Goal: Information Seeking & Learning: Find specific fact

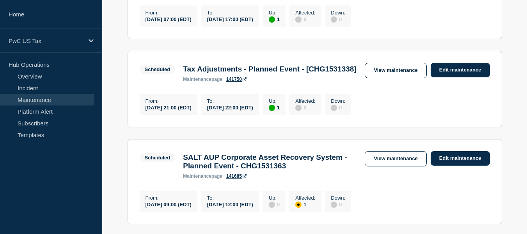
scroll to position [325, 0]
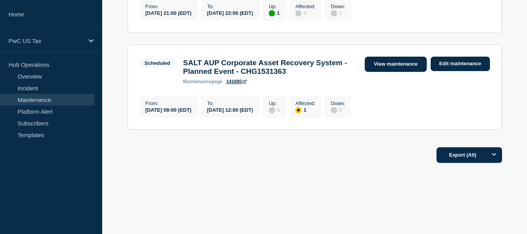
click at [379, 62] on link "View maintenance" at bounding box center [396, 64] width 62 height 15
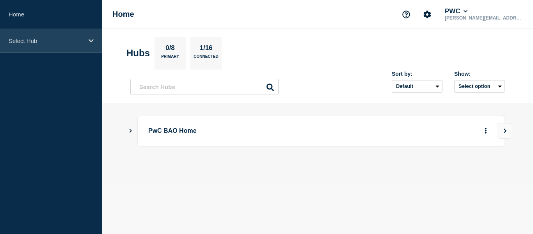
click at [64, 46] on div "Select Hub" at bounding box center [51, 41] width 102 height 24
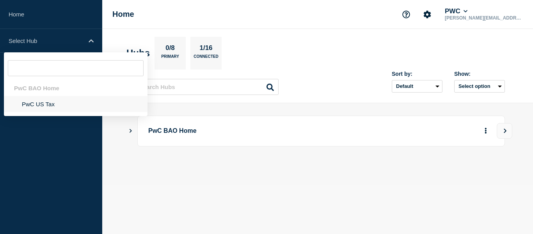
click at [40, 100] on li "PwC US Tax" at bounding box center [76, 104] width 144 height 16
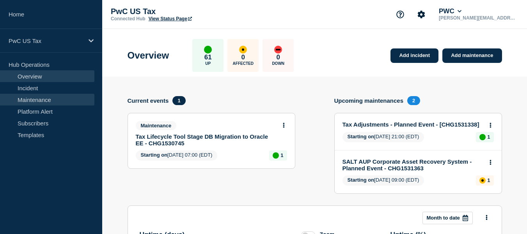
click at [40, 101] on link "Maintenance" at bounding box center [47, 100] width 94 height 12
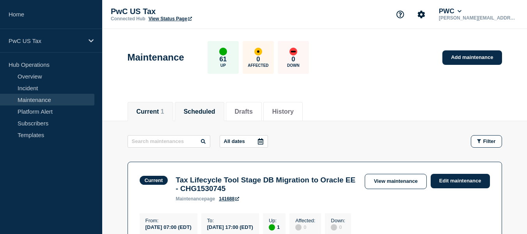
click at [202, 115] on button "Scheduled" at bounding box center [200, 111] width 32 height 7
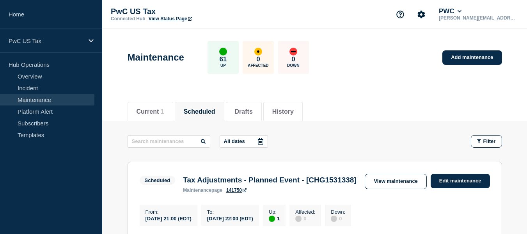
scroll to position [223, 0]
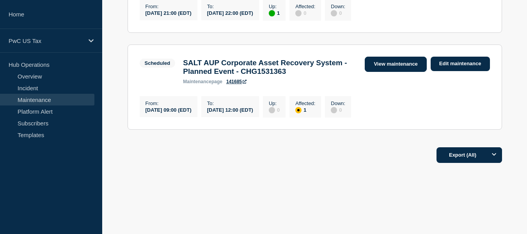
click at [405, 60] on link "View maintenance" at bounding box center [396, 64] width 62 height 15
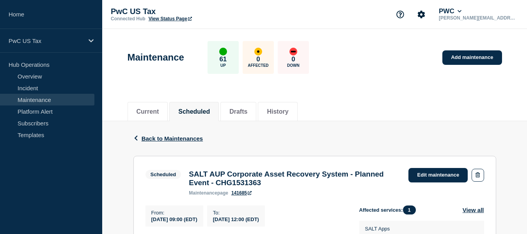
scroll to position [195, 0]
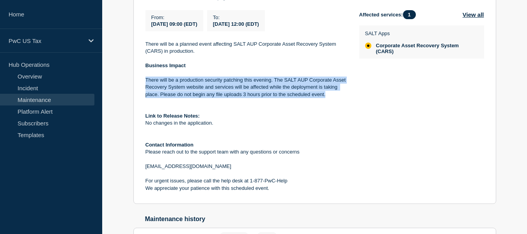
drag, startPoint x: 146, startPoint y: 86, endPoint x: 330, endPoint y: 99, distance: 184.3
click at [330, 98] on p "There will be a production security patching this evening. The SALT AUP Corpora…" at bounding box center [246, 86] width 201 height 21
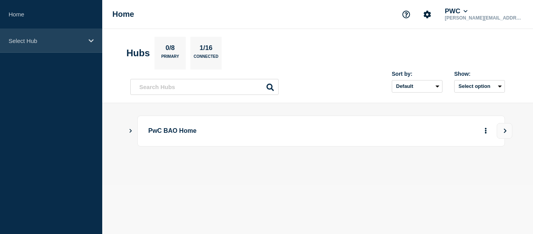
click at [61, 30] on div "Select Hub" at bounding box center [51, 41] width 102 height 24
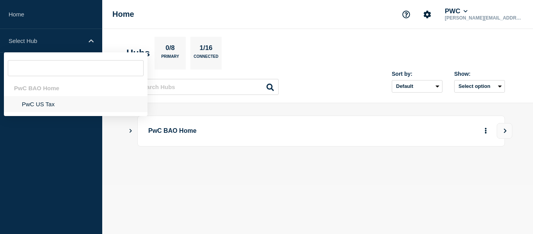
click at [44, 105] on li "PwC US Tax" at bounding box center [76, 104] width 144 height 16
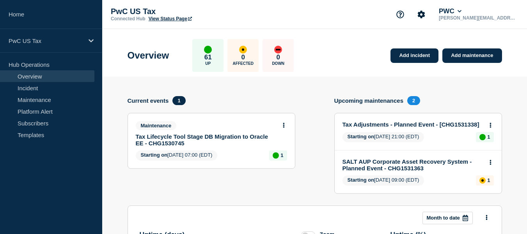
click at [37, 98] on link "Maintenance" at bounding box center [47, 100] width 94 height 12
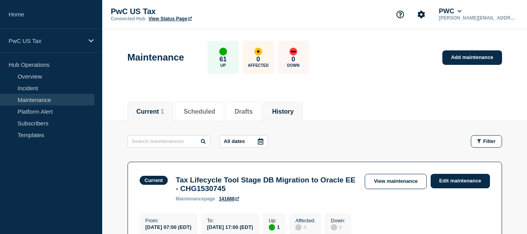
click at [294, 112] on button "History" at bounding box center [282, 111] width 21 height 7
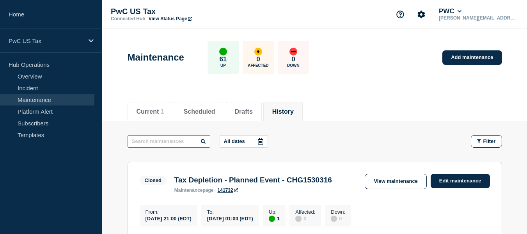
click at [171, 141] on input "text" at bounding box center [169, 141] width 83 height 12
type input "cars"
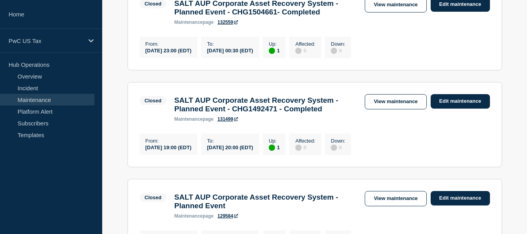
scroll to position [351, 0]
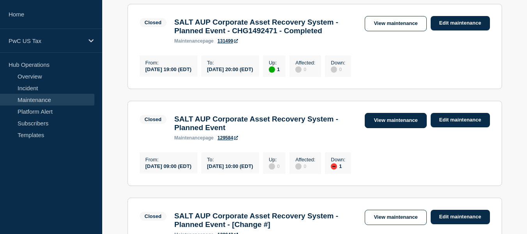
click at [376, 128] on link "View maintenance" at bounding box center [396, 120] width 62 height 15
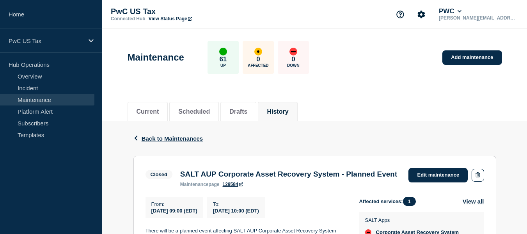
scroll to position [156, 0]
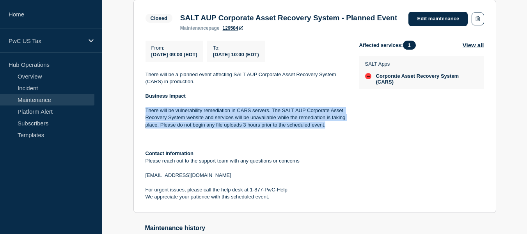
drag, startPoint x: 146, startPoint y: 122, endPoint x: 341, endPoint y: 138, distance: 195.4
click at [341, 128] on p "There will be vulnerability remediation in CARS servers. The SALT AUP Corporate…" at bounding box center [246, 117] width 201 height 21
click at [334, 128] on p "There will be vulnerability remediation in CARS servers. The SALT AUP Corporate…" at bounding box center [246, 117] width 201 height 21
drag, startPoint x: 146, startPoint y: 122, endPoint x: 326, endPoint y: 139, distance: 180.7
click at [326, 128] on p "There will be vulnerability remediation in CARS servers. The SALT AUP Corporate…" at bounding box center [246, 117] width 201 height 21
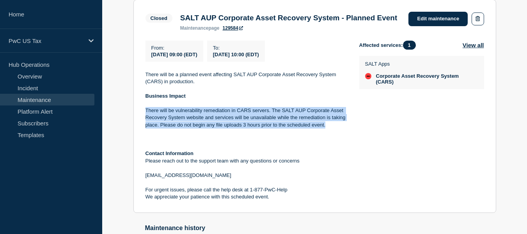
copy p "There will be vulnerability remediation in CARS servers. The SALT AUP Corporate…"
click at [337, 135] on p at bounding box center [246, 131] width 201 height 7
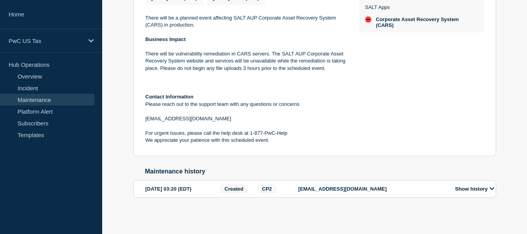
scroll to position [0, 0]
